Goal: Transaction & Acquisition: Purchase product/service

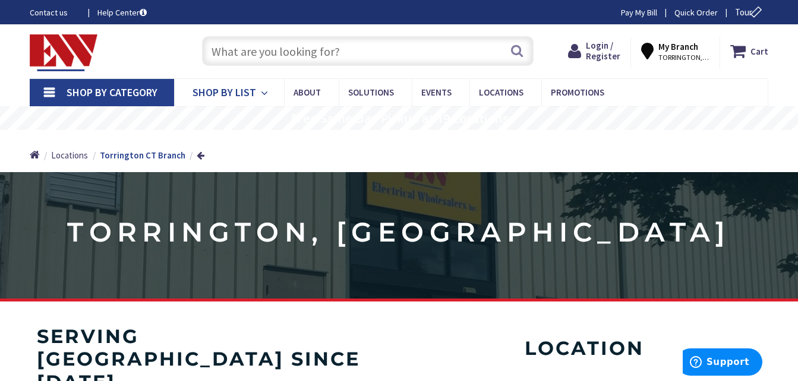
click at [266, 87] on icon at bounding box center [266, 93] width 11 height 26
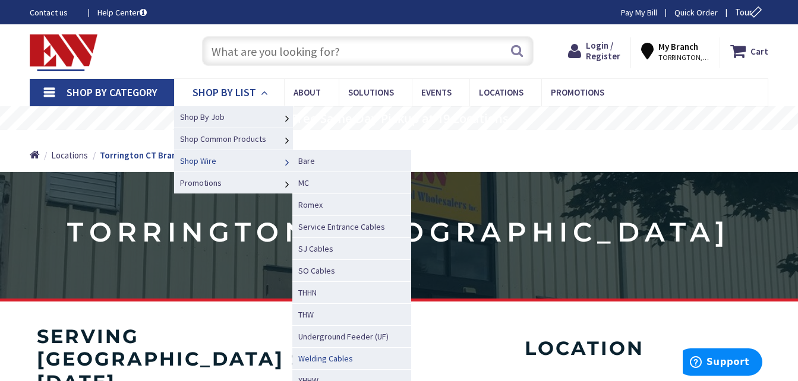
click at [337, 353] on link "Welding Cables" at bounding box center [351, 358] width 119 height 22
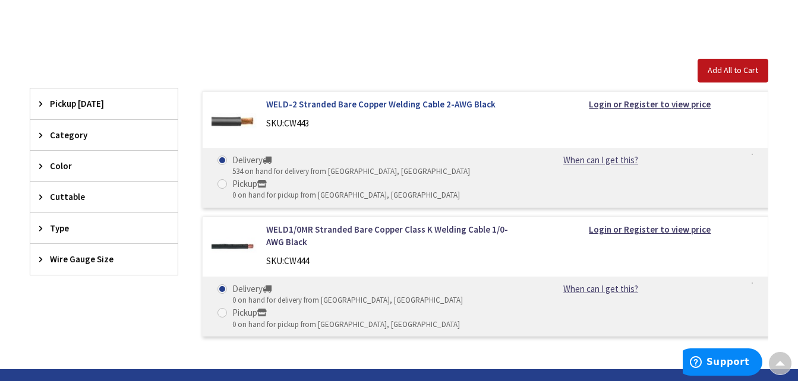
scroll to position [297, 0]
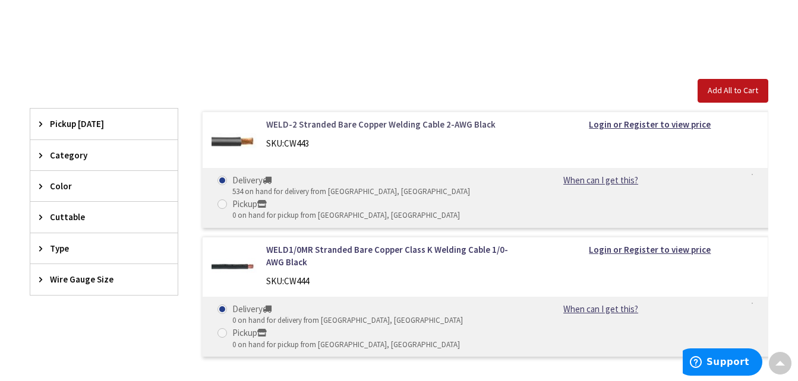
click at [410, 127] on link "WELD-2 Stranded Bare Copper Welding Cable 2-AWG Black" at bounding box center [394, 124] width 257 height 12
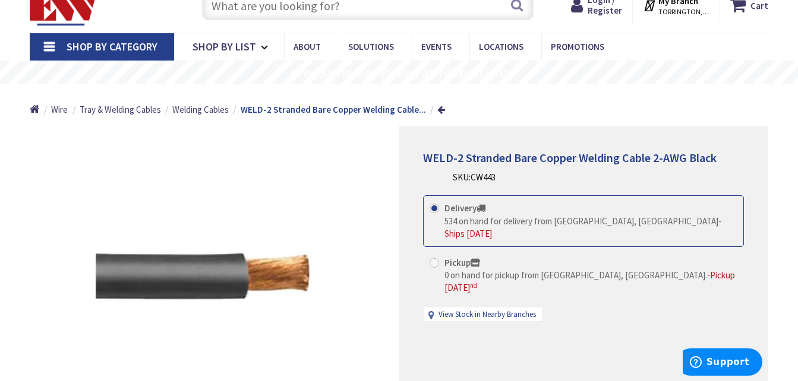
scroll to position [59, 0]
